Goal: Task Accomplishment & Management: Use online tool/utility

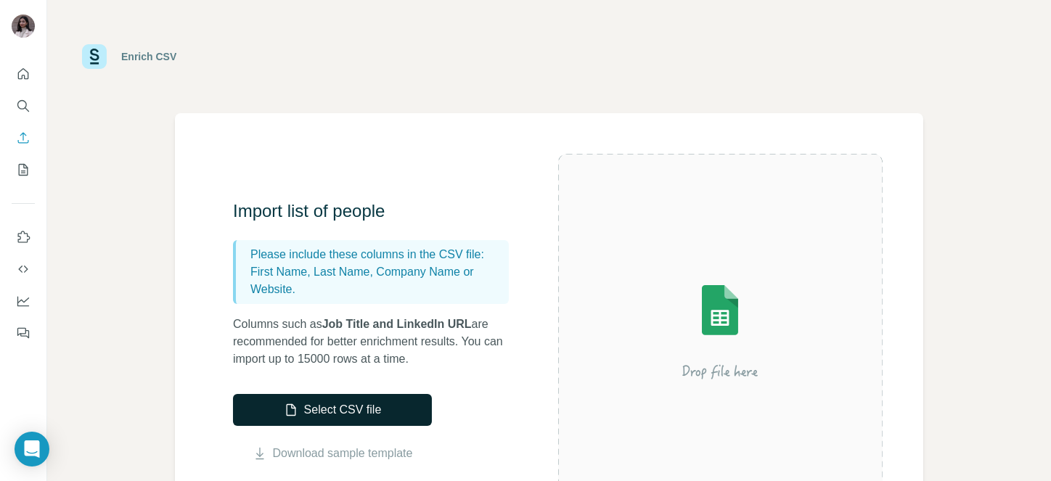
click at [361, 415] on button "Select CSV file" at bounding box center [332, 410] width 199 height 32
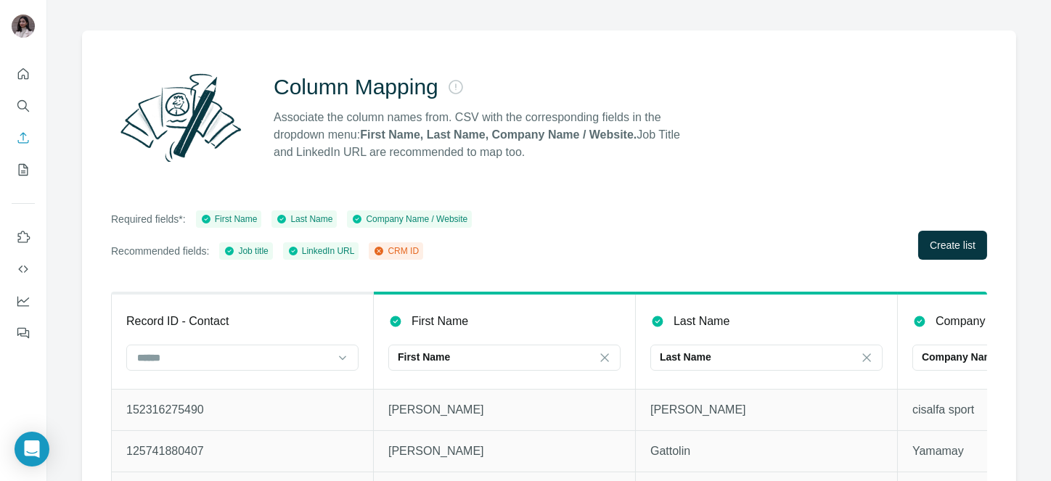
scroll to position [154, 0]
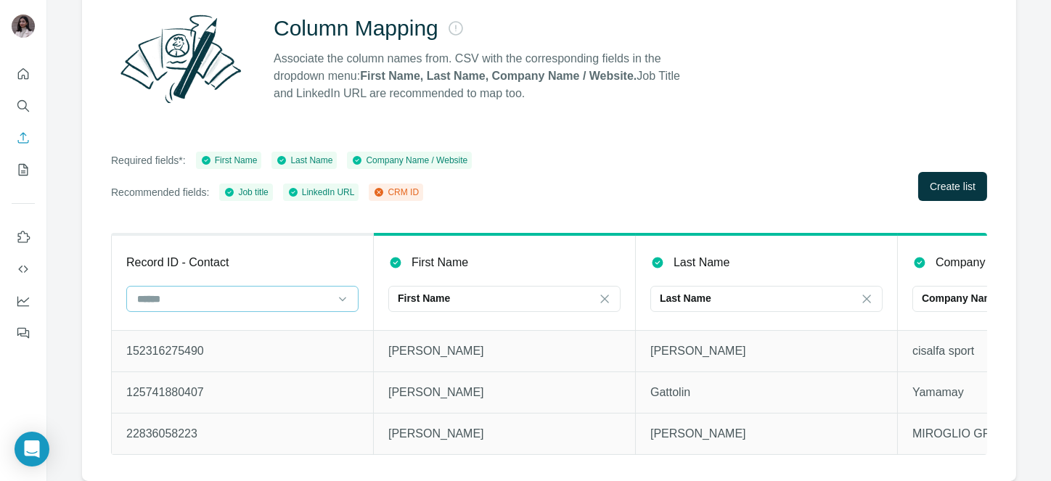
click at [169, 291] on input at bounding box center [234, 299] width 196 height 16
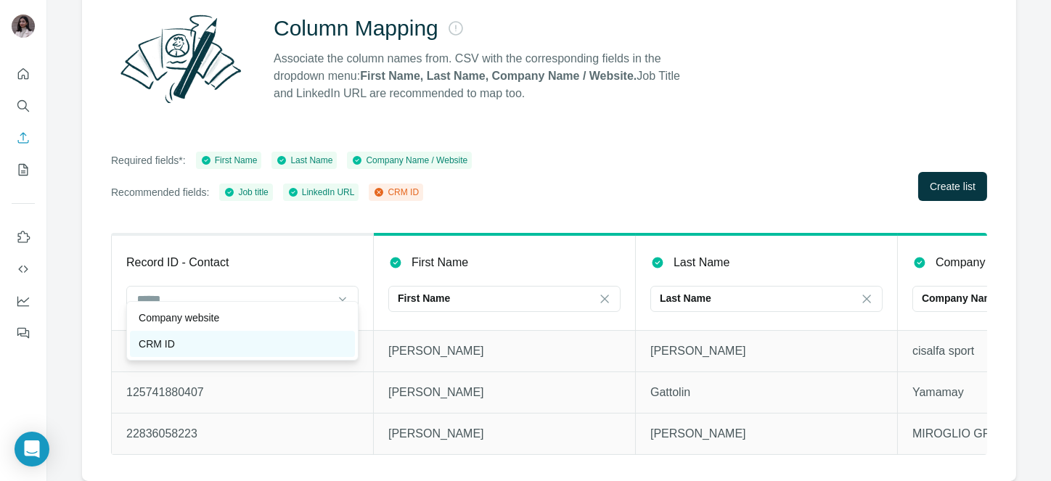
click at [177, 343] on div "CRM ID" at bounding box center [243, 344] width 208 height 15
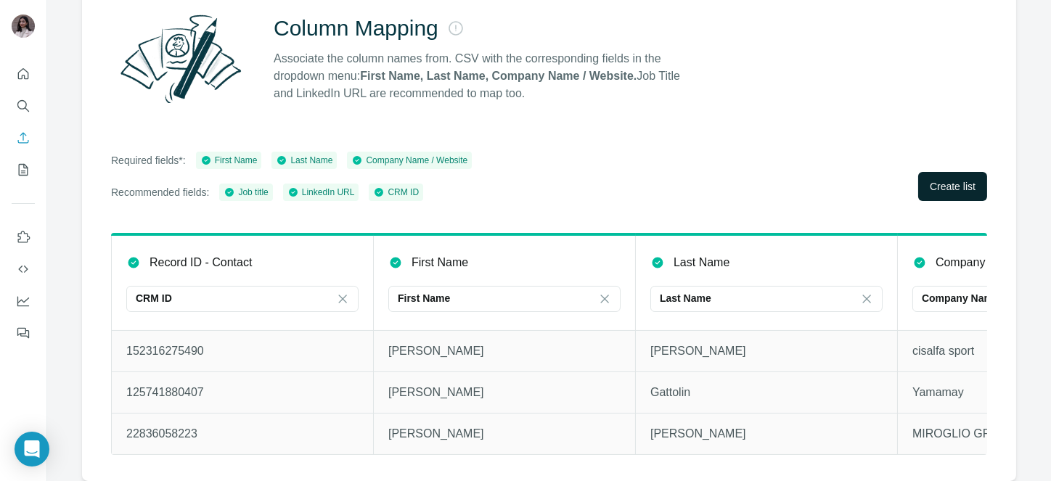
click at [938, 179] on span "Create list" at bounding box center [953, 186] width 46 height 15
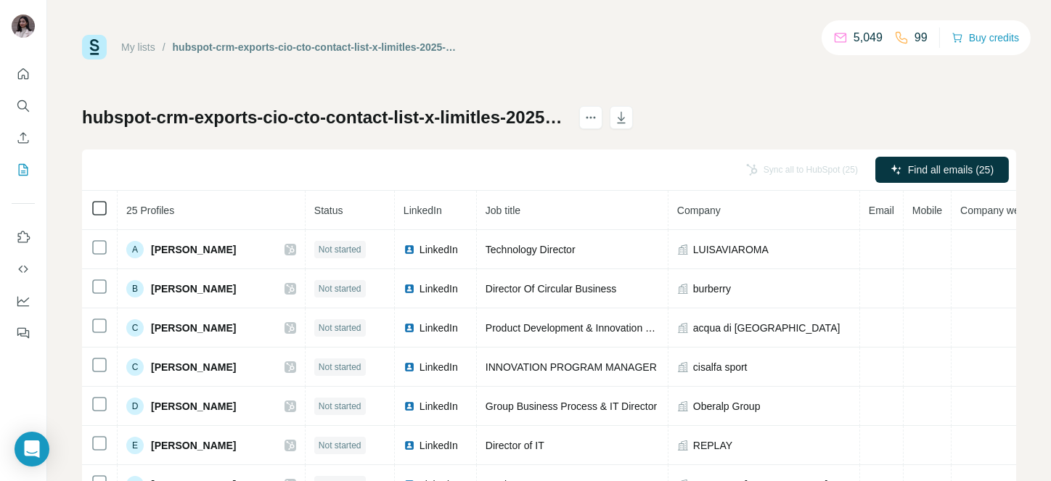
click at [107, 208] on icon at bounding box center [99, 208] width 17 height 17
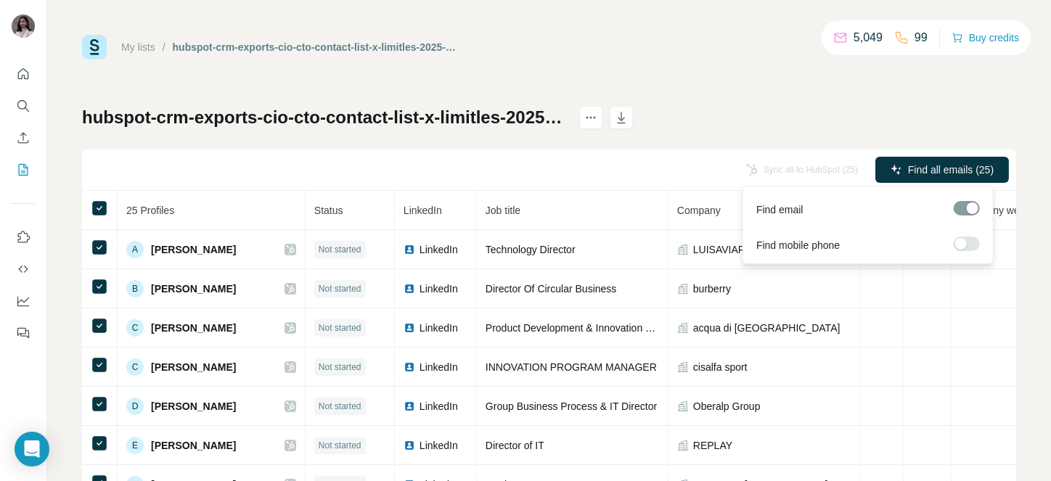
click at [967, 242] on label at bounding box center [967, 244] width 26 height 15
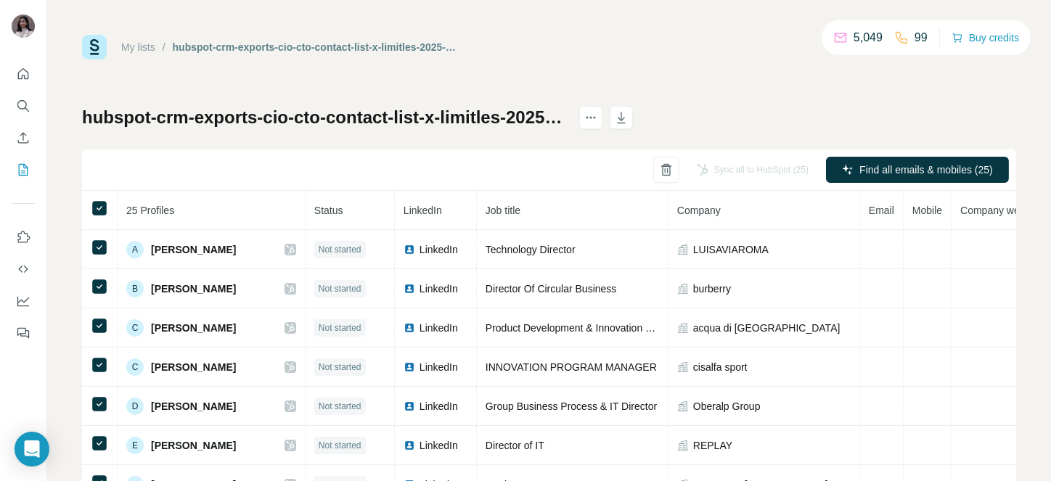
click at [733, 89] on div "My lists / hubspot-crm-exports-cio-cto-contact-list-x-limitles-2025-09-02 5,049…" at bounding box center [549, 304] width 934 height 539
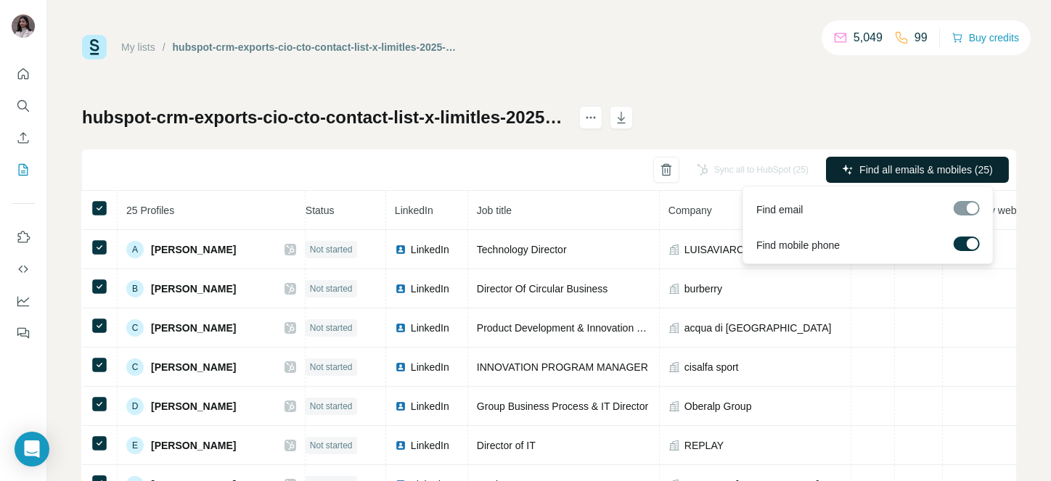
click at [912, 160] on button "Find all emails & mobiles (25)" at bounding box center [917, 170] width 183 height 26
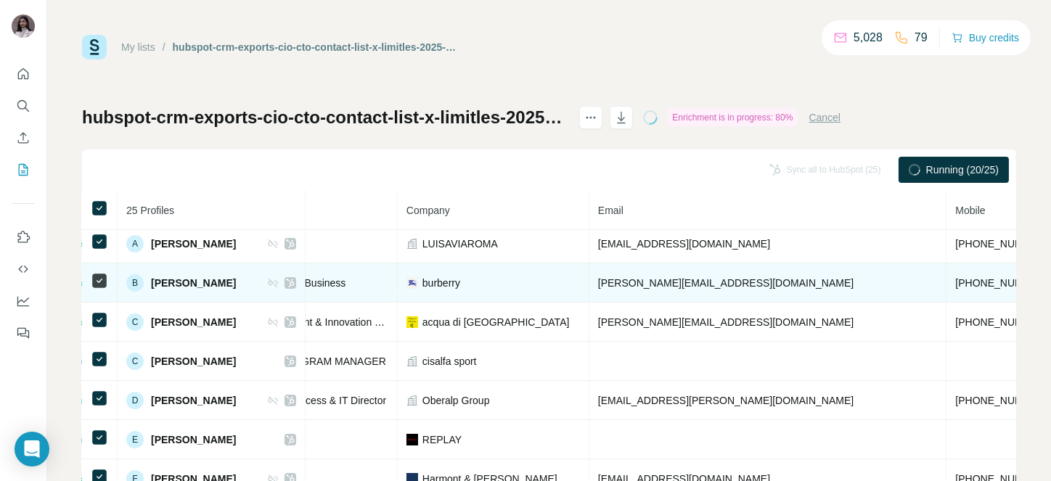
scroll to position [0, 271]
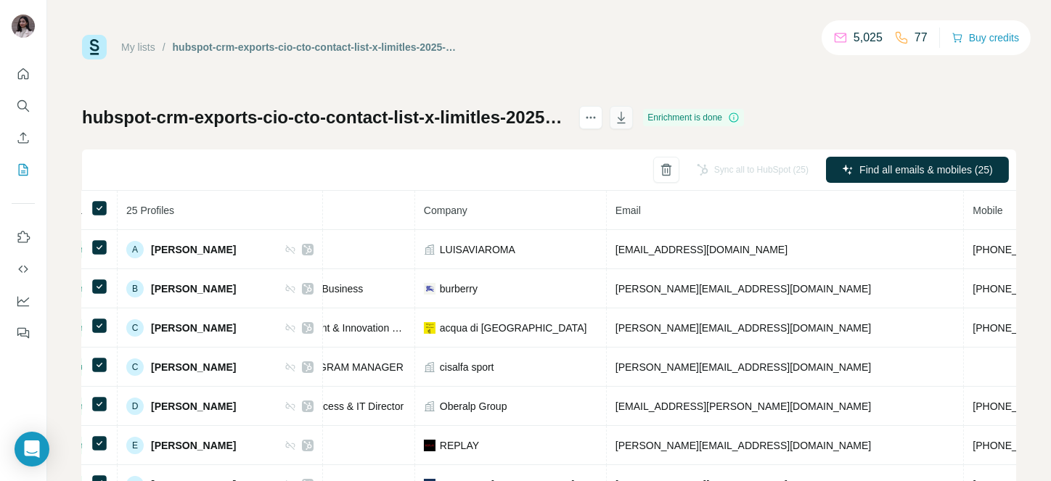
click at [628, 123] on icon "button" at bounding box center [621, 117] width 15 height 15
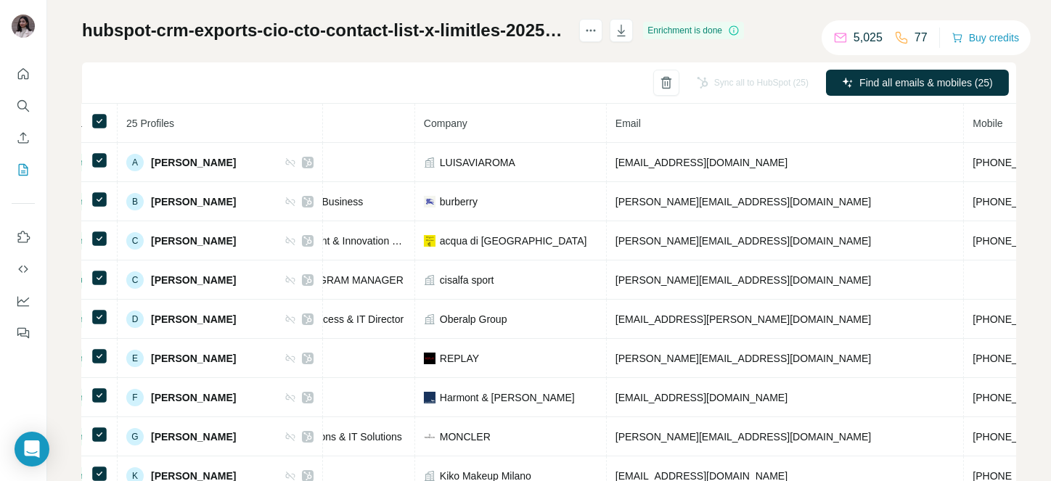
scroll to position [91, 0]
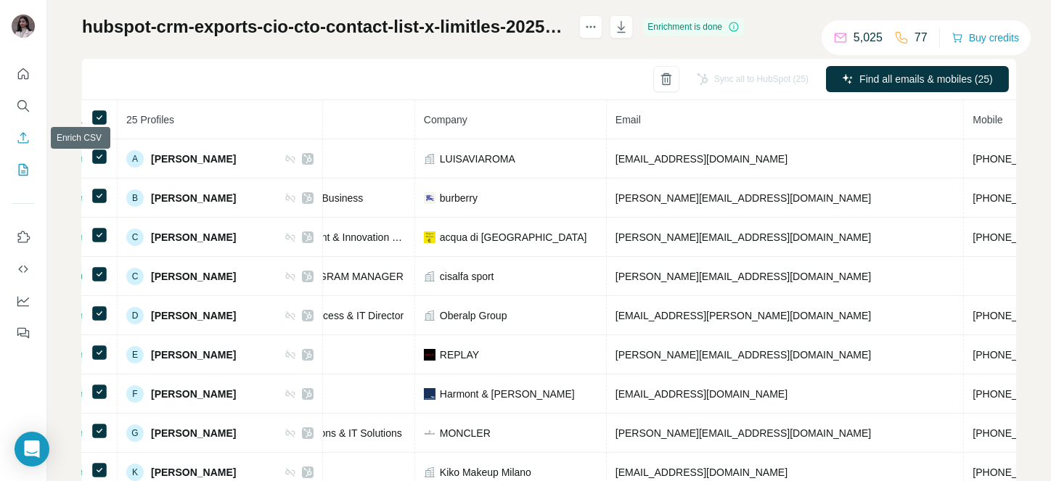
click at [18, 136] on icon "Enrich CSV" at bounding box center [23, 138] width 15 height 15
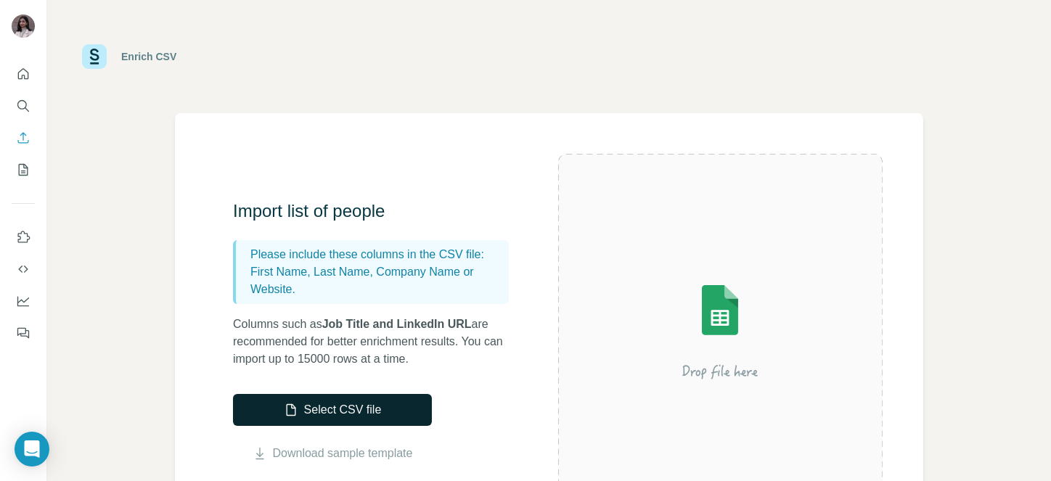
click at [353, 409] on button "Select CSV file" at bounding box center [332, 410] width 199 height 32
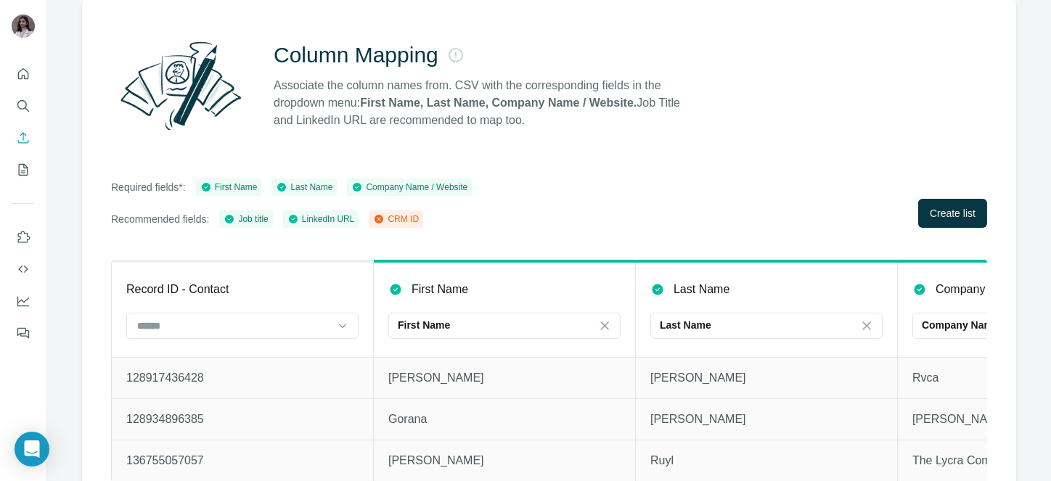
scroll to position [117, 0]
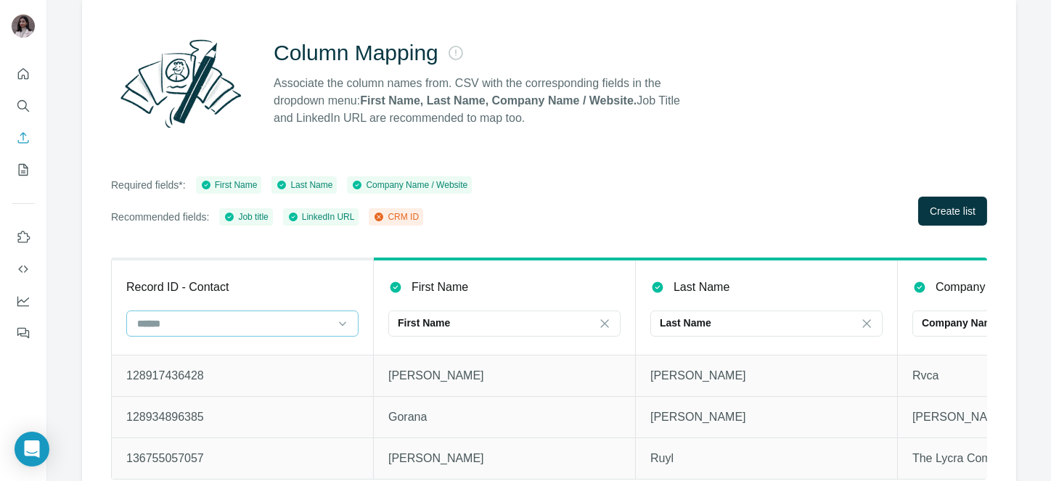
click at [165, 328] on input at bounding box center [234, 324] width 196 height 16
drag, startPoint x: 189, startPoint y: 382, endPoint x: 287, endPoint y: 329, distance: 111.4
click at [189, 383] on div "CRM ID" at bounding box center [243, 381] width 208 height 15
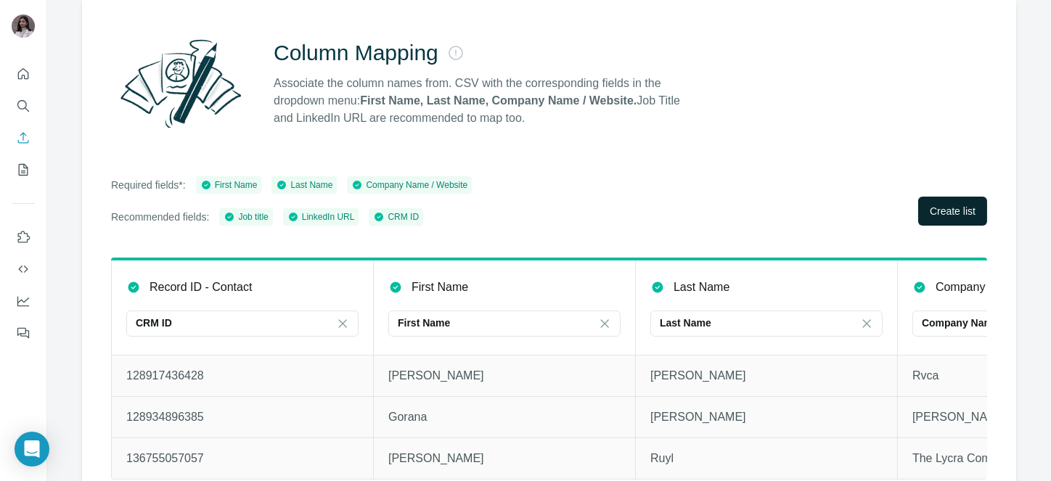
click at [952, 200] on button "Create list" at bounding box center [952, 211] width 69 height 29
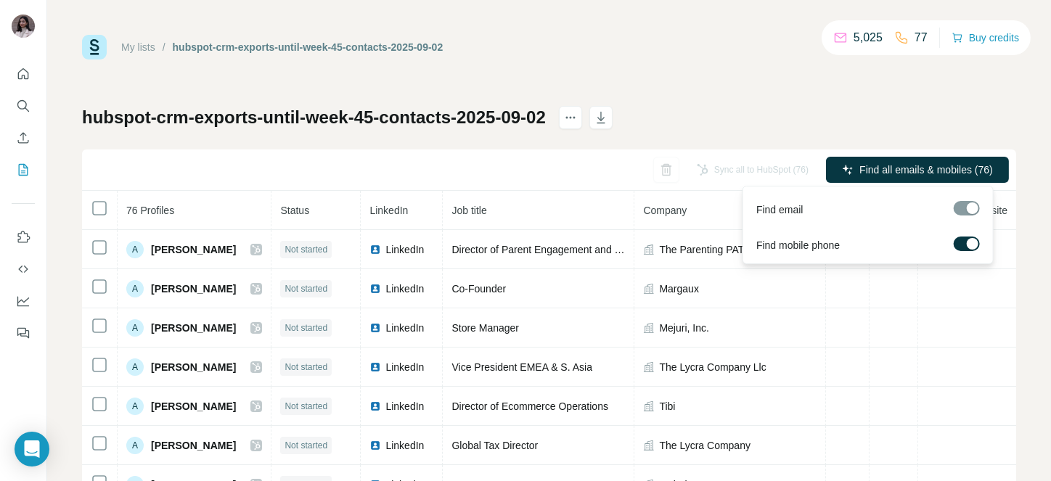
click at [970, 244] on div at bounding box center [973, 244] width 12 height 12
click at [967, 239] on label at bounding box center [967, 244] width 26 height 15
click at [938, 167] on span "Find all emails & mobiles (76)" at bounding box center [926, 170] width 134 height 15
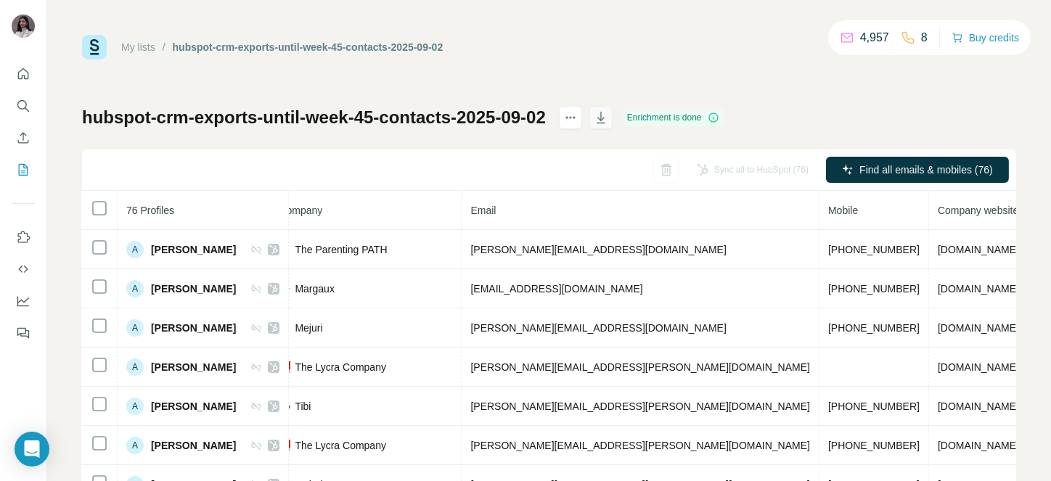
click at [608, 120] on icon "button" at bounding box center [601, 117] width 15 height 15
click at [608, 113] on icon "button" at bounding box center [601, 117] width 15 height 15
click at [28, 137] on icon "Enrich CSV" at bounding box center [23, 138] width 15 height 15
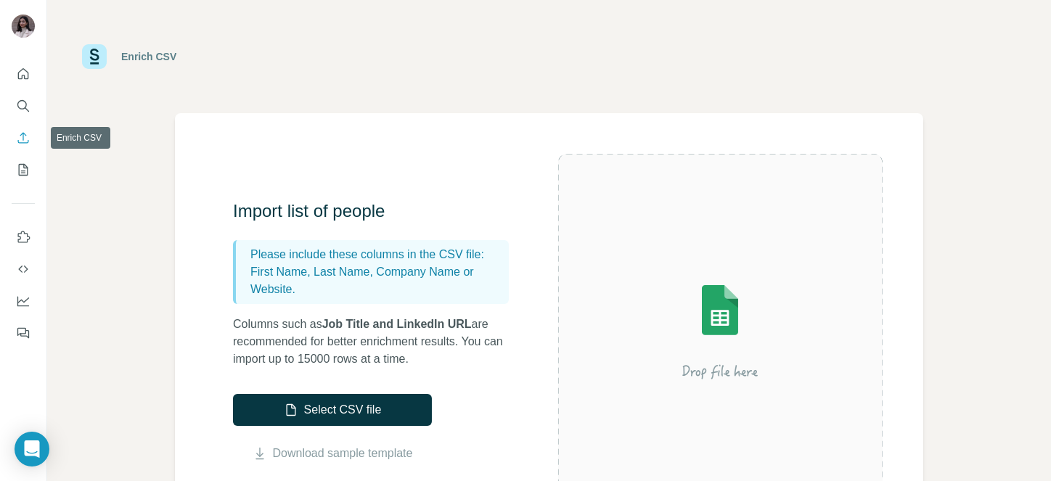
click at [22, 132] on icon "Enrich CSV" at bounding box center [23, 137] width 11 height 11
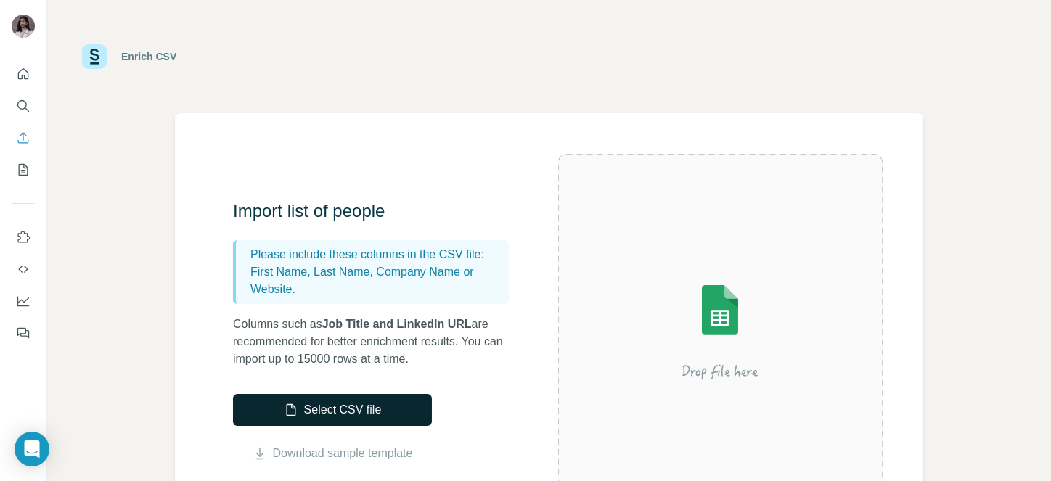
click at [321, 407] on button "Select CSV file" at bounding box center [332, 410] width 199 height 32
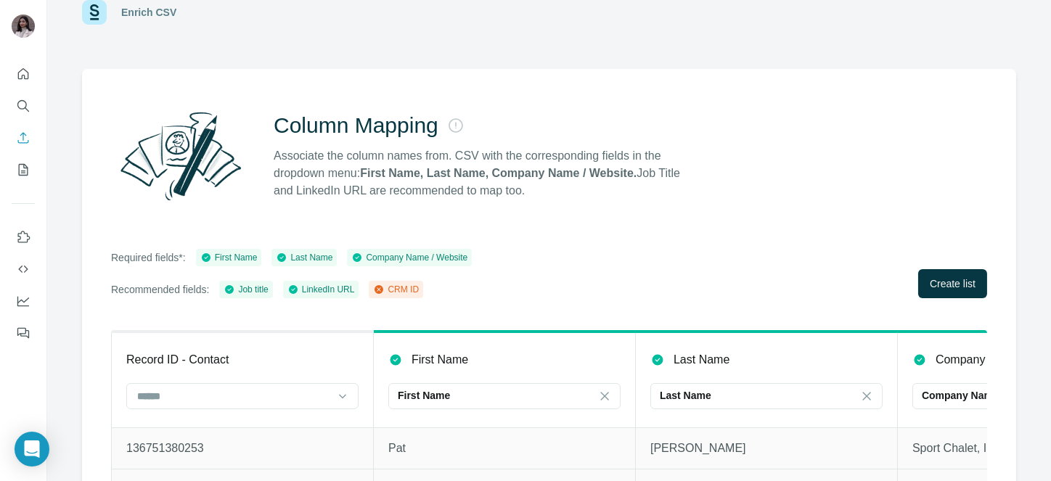
scroll to position [49, 0]
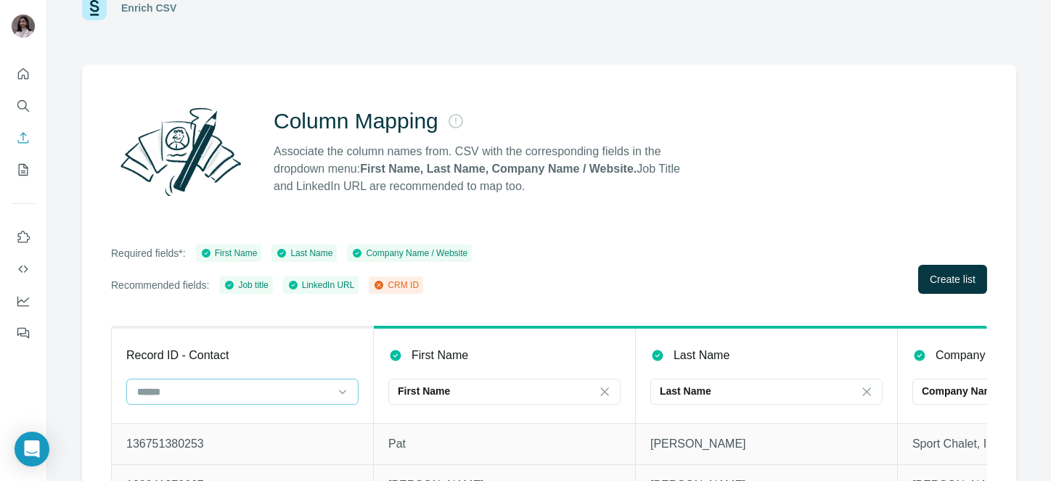
click at [225, 392] on input at bounding box center [234, 392] width 196 height 16
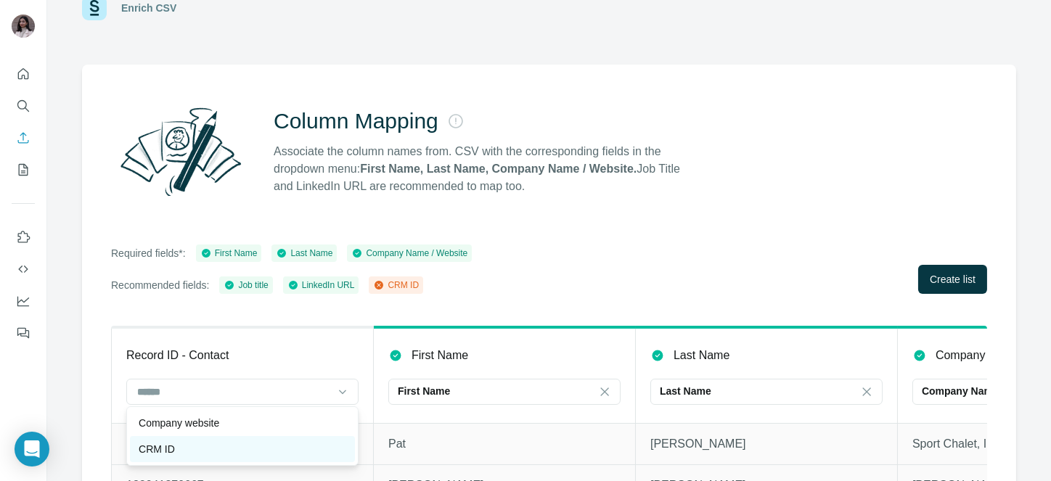
click at [213, 445] on div "CRM ID" at bounding box center [243, 449] width 208 height 15
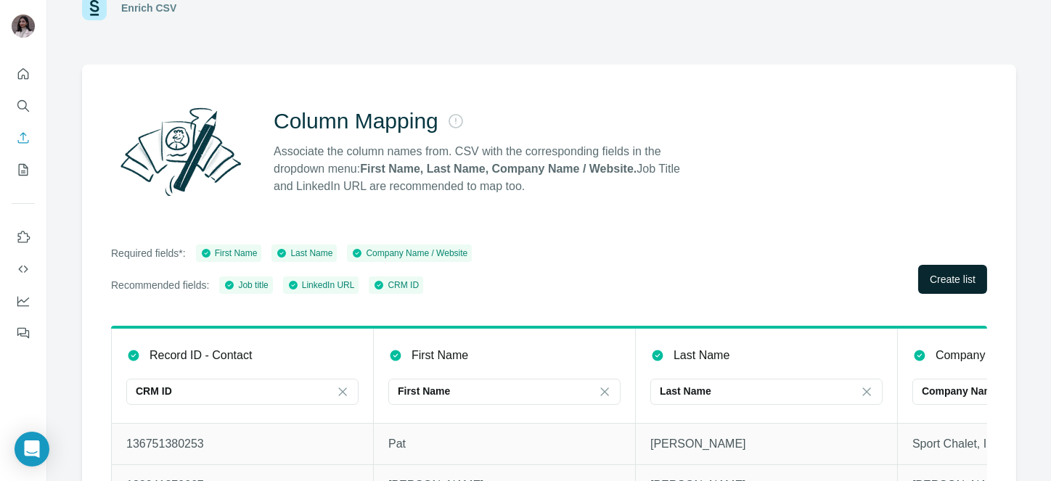
click at [932, 278] on span "Create list" at bounding box center [953, 279] width 46 height 15
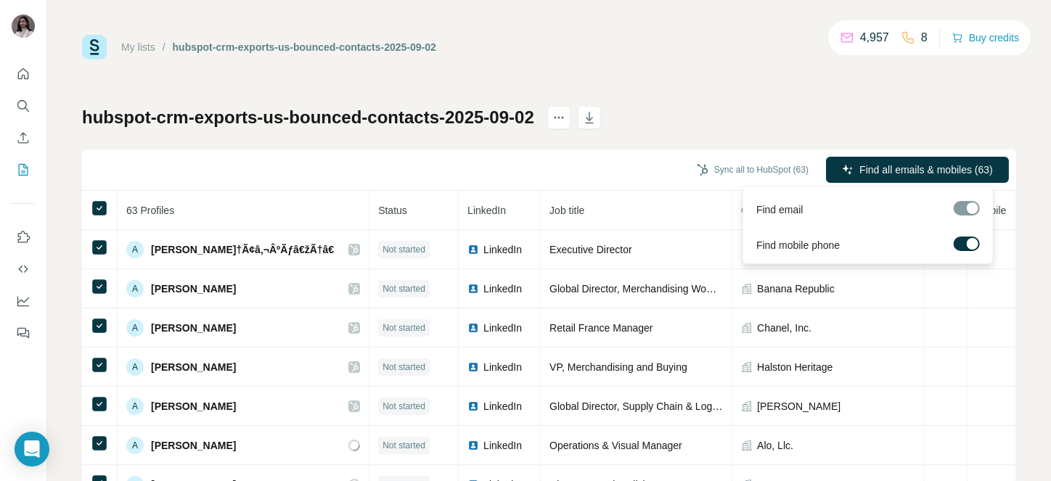
click at [967, 246] on div at bounding box center [973, 244] width 12 height 12
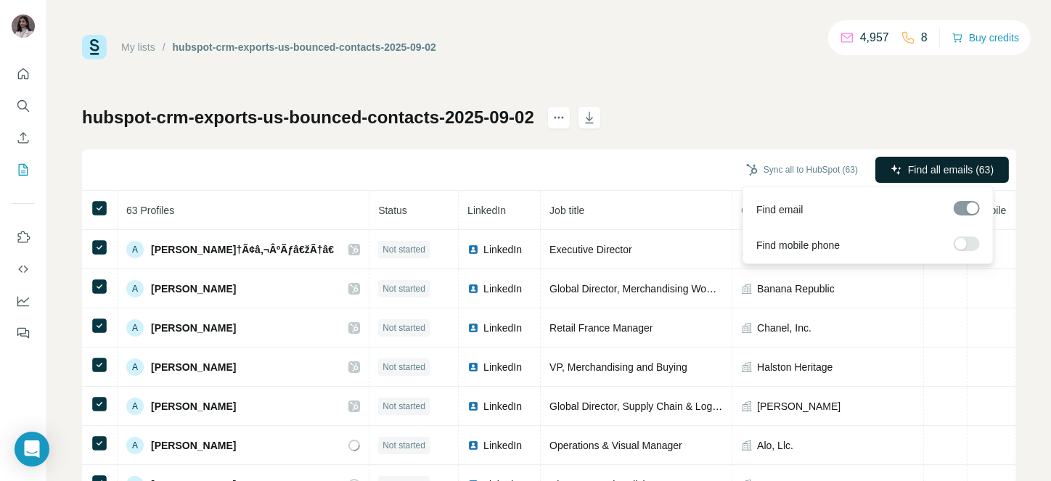
click at [938, 166] on span "Find all emails (63)" at bounding box center [951, 170] width 86 height 15
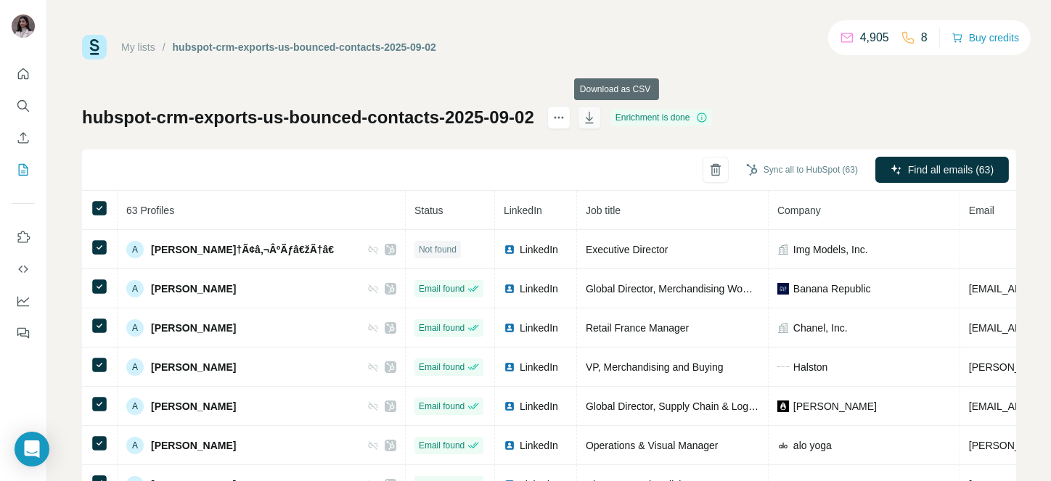
click at [593, 117] on icon "button" at bounding box center [589, 118] width 8 height 12
